Goal: Transaction & Acquisition: Download file/media

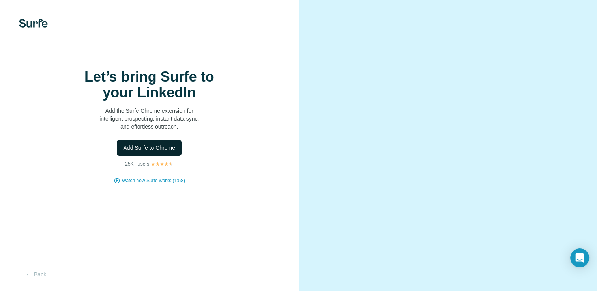
click at [137, 152] on span "Add Surfe to Chrome" at bounding box center [149, 148] width 52 height 8
